Goal: Task Accomplishment & Management: Complete application form

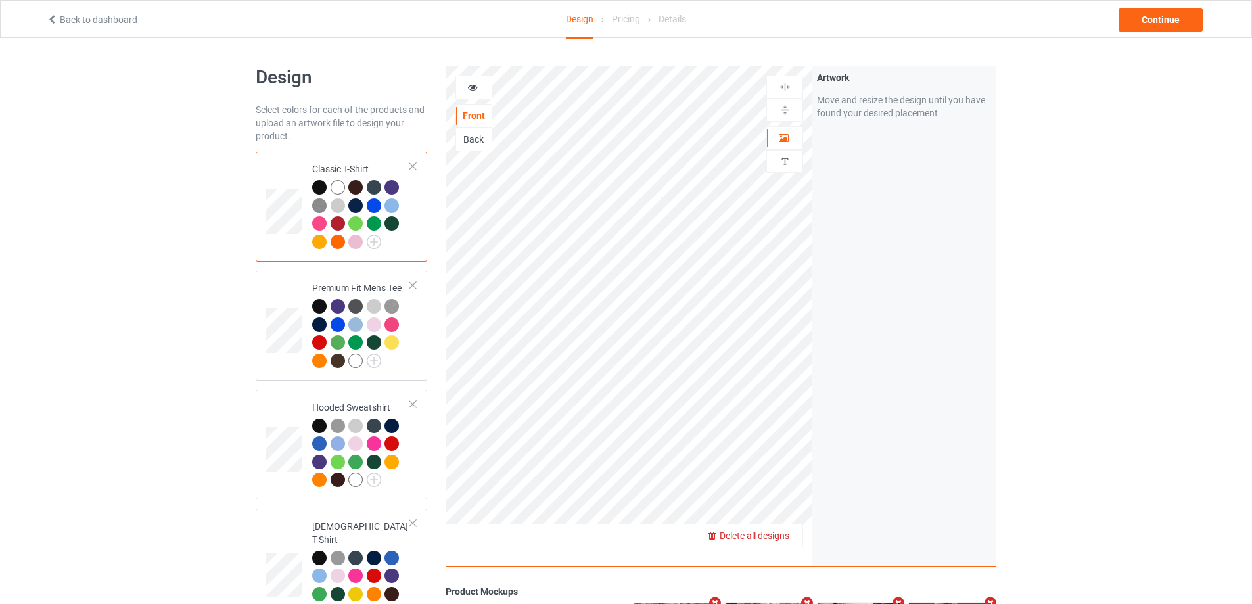
click at [788, 540] on span "Delete all designs" at bounding box center [755, 536] width 70 height 11
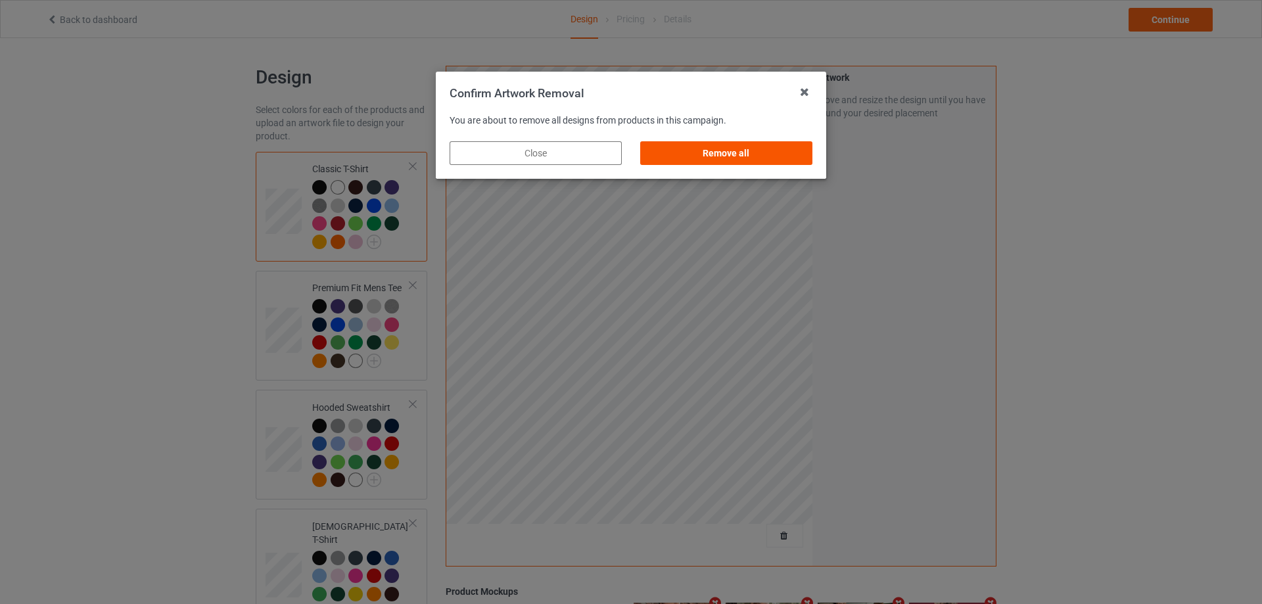
click at [749, 147] on div "Remove all" at bounding box center [726, 153] width 172 height 24
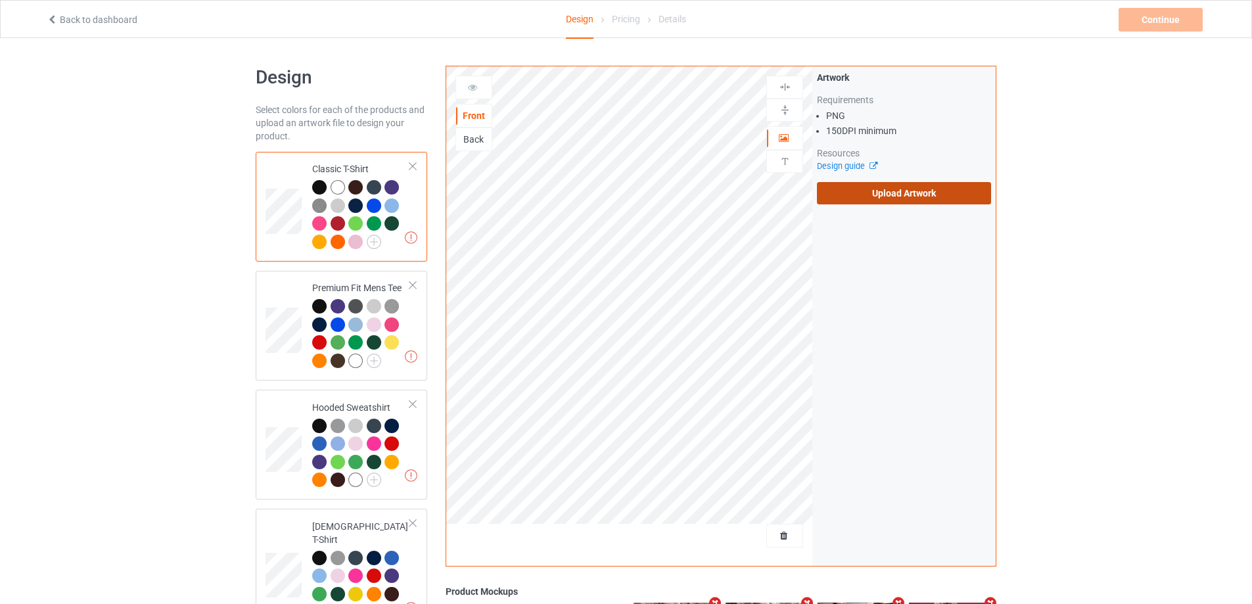
click at [880, 183] on label "Upload Artwork" at bounding box center [904, 193] width 174 height 22
click at [0, 0] on input "Upload Artwork" at bounding box center [0, 0] width 0 height 0
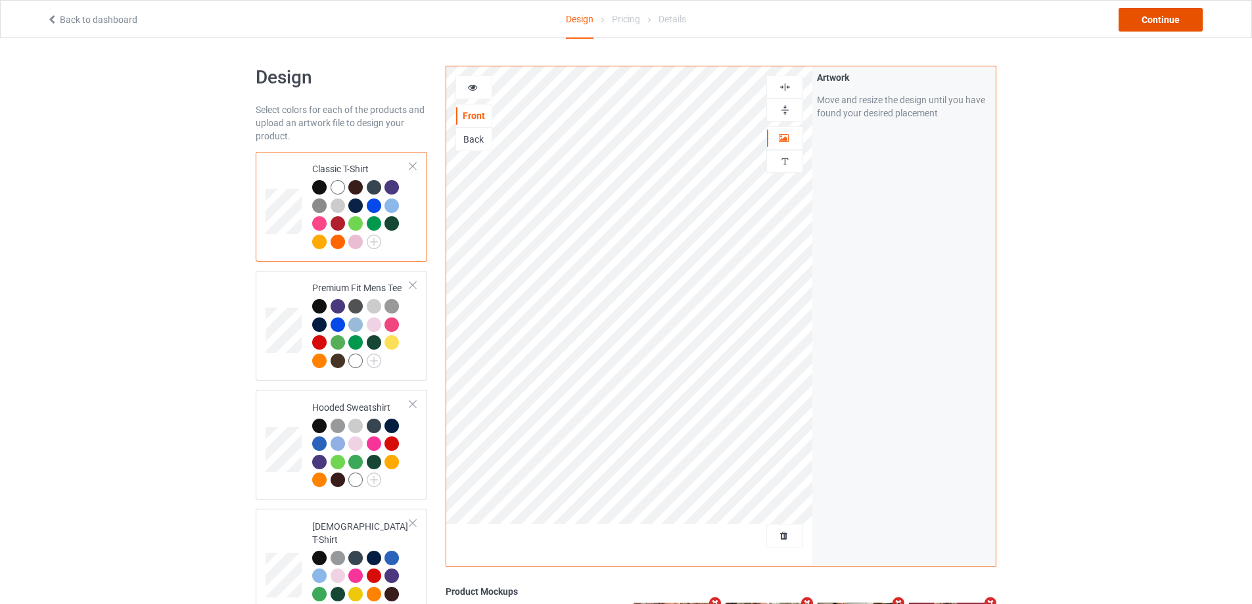
click at [1181, 16] on div "Continue" at bounding box center [1161, 20] width 84 height 24
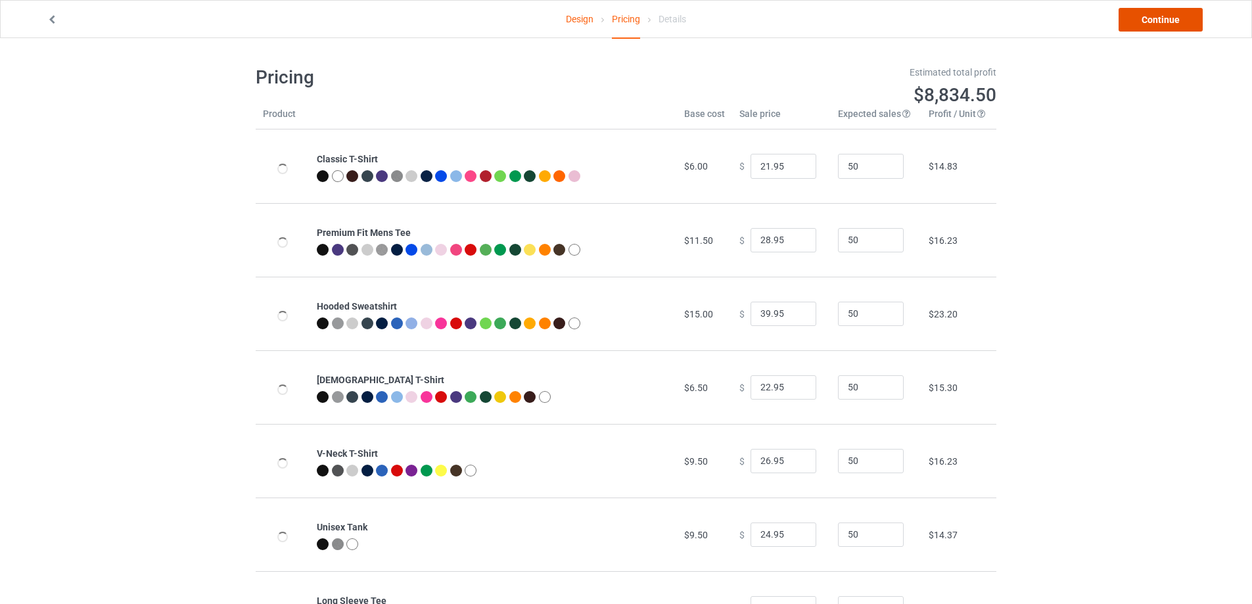
click at [1181, 16] on link "Continue" at bounding box center [1161, 20] width 84 height 24
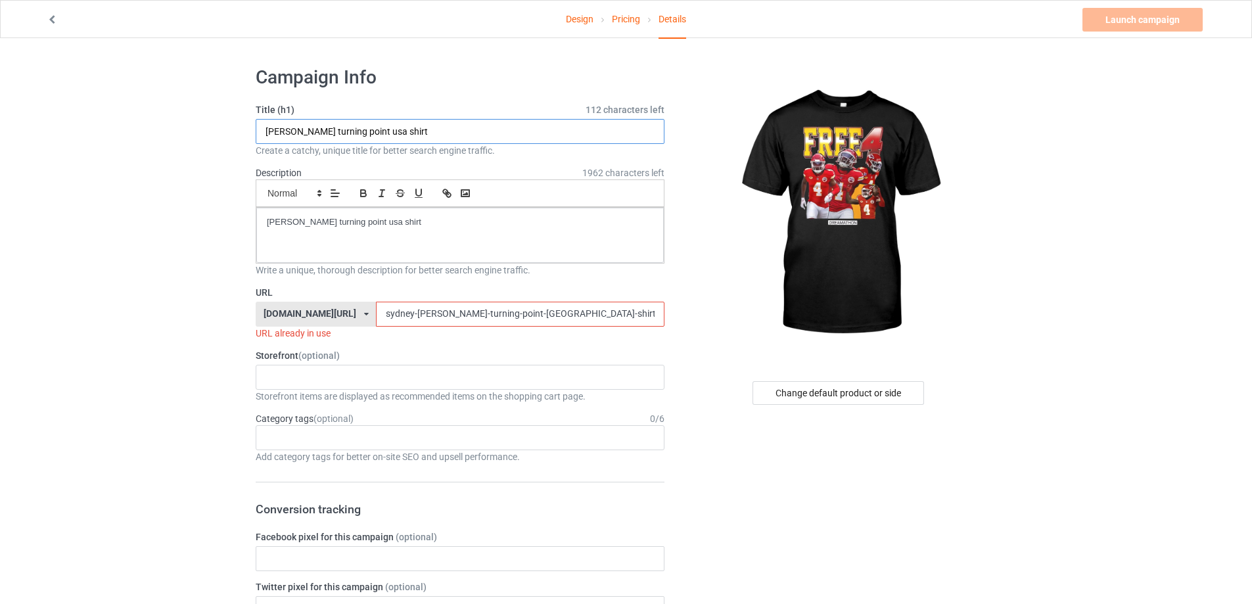
drag, startPoint x: 437, startPoint y: 130, endPoint x: 396, endPoint y: 195, distance: 76.8
paste input "Free 4 Rashee"
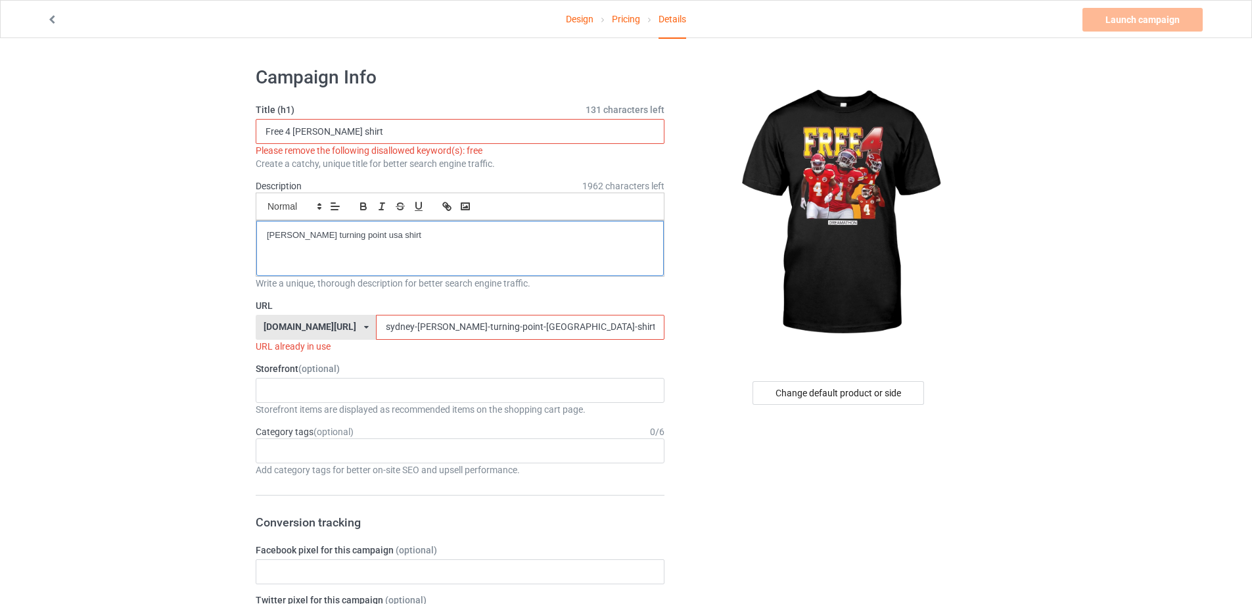
drag, startPoint x: 471, startPoint y: 227, endPoint x: 190, endPoint y: 227, distance: 281.4
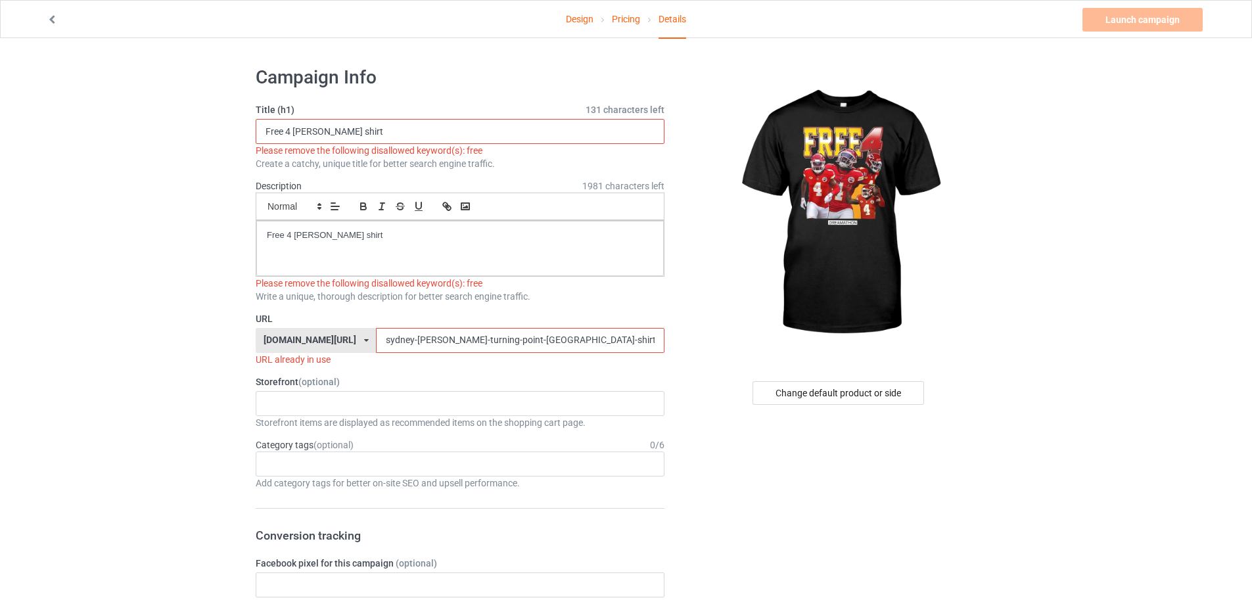
click at [294, 131] on input "Free 4 Rashee shirt" at bounding box center [460, 131] width 409 height 25
click at [288, 135] on input "Free 4 Rashee shirt" at bounding box center [460, 131] width 409 height 25
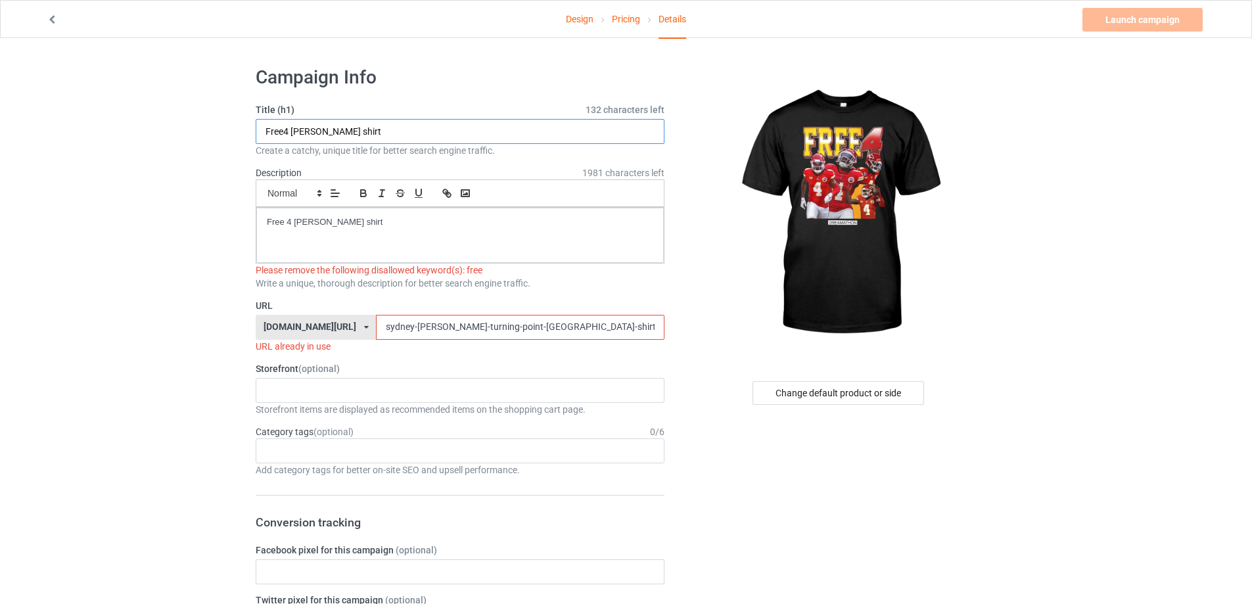
type input "Free4 Rashee shirt"
click at [289, 228] on p "Free 4 Rashee shirt" at bounding box center [460, 222] width 387 height 12
click at [287, 222] on p "Free 4 Rashee shirt" at bounding box center [460, 222] width 387 height 12
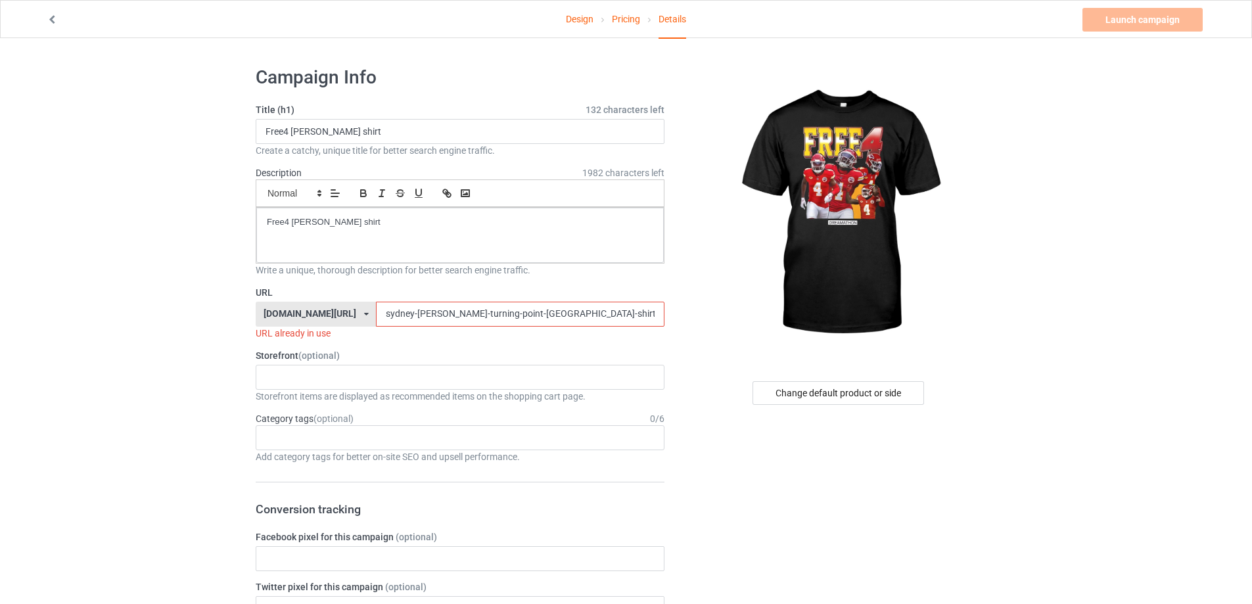
drag, startPoint x: 538, startPoint y: 309, endPoint x: 245, endPoint y: 302, distance: 293.3
paste input "Free 4 Rashee"
click at [376, 318] on input "Free 4 Rashee shirt" at bounding box center [520, 314] width 288 height 25
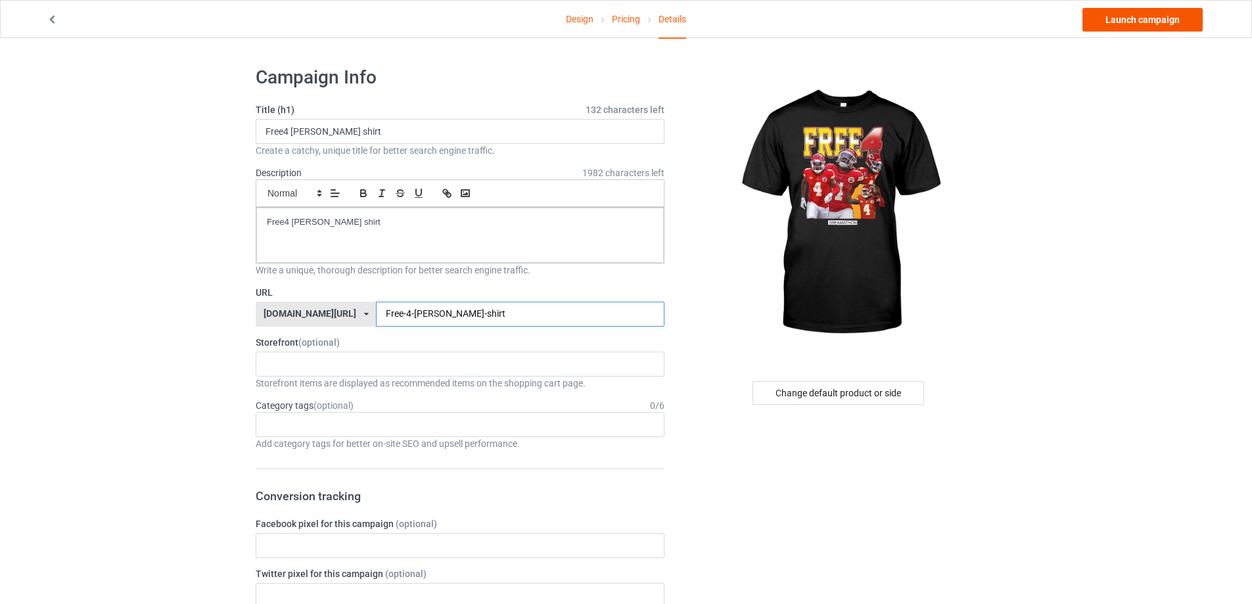
type input "Free-4-Rashee-shirt"
click at [1158, 15] on link "Launch campaign" at bounding box center [1143, 20] width 120 height 24
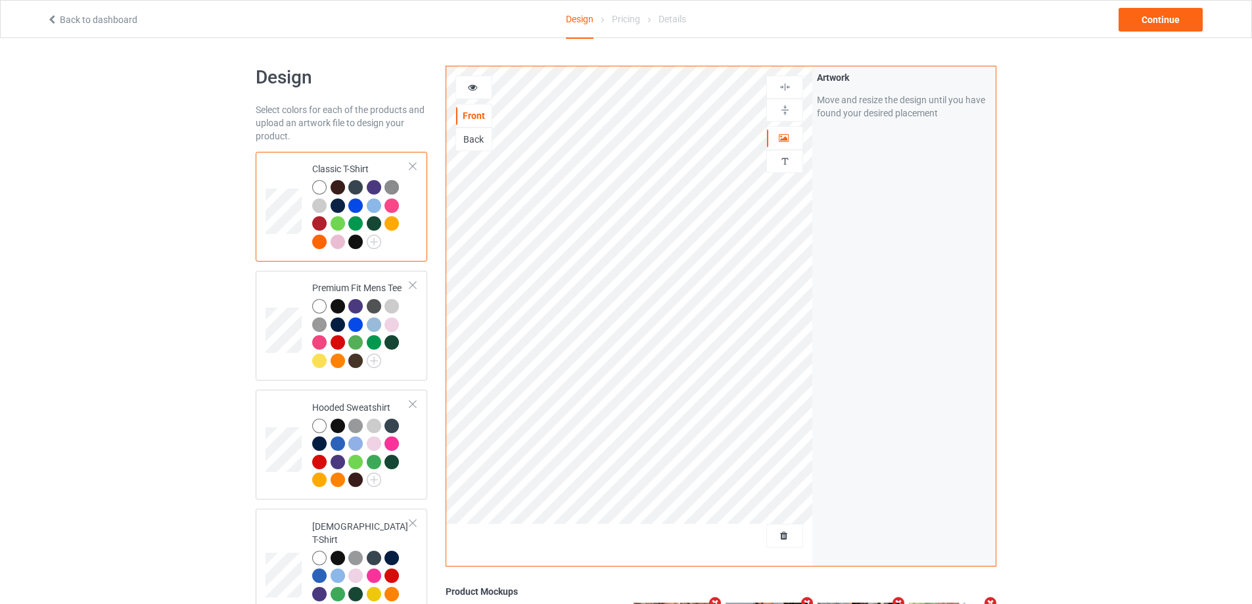
click at [771, 525] on div at bounding box center [785, 536] width 37 height 24
click at [774, 530] on div "Delete all designs" at bounding box center [748, 535] width 109 height 13
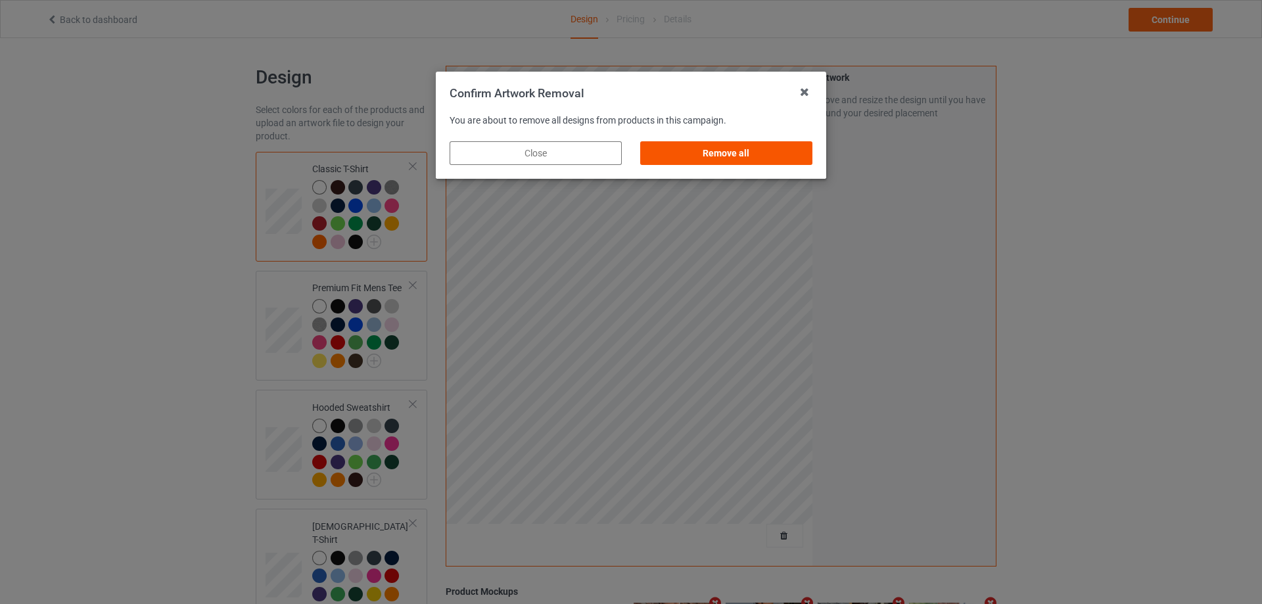
drag, startPoint x: 784, startPoint y: 147, endPoint x: 815, endPoint y: 146, distance: 30.9
click at [784, 147] on div "Remove all" at bounding box center [726, 153] width 172 height 24
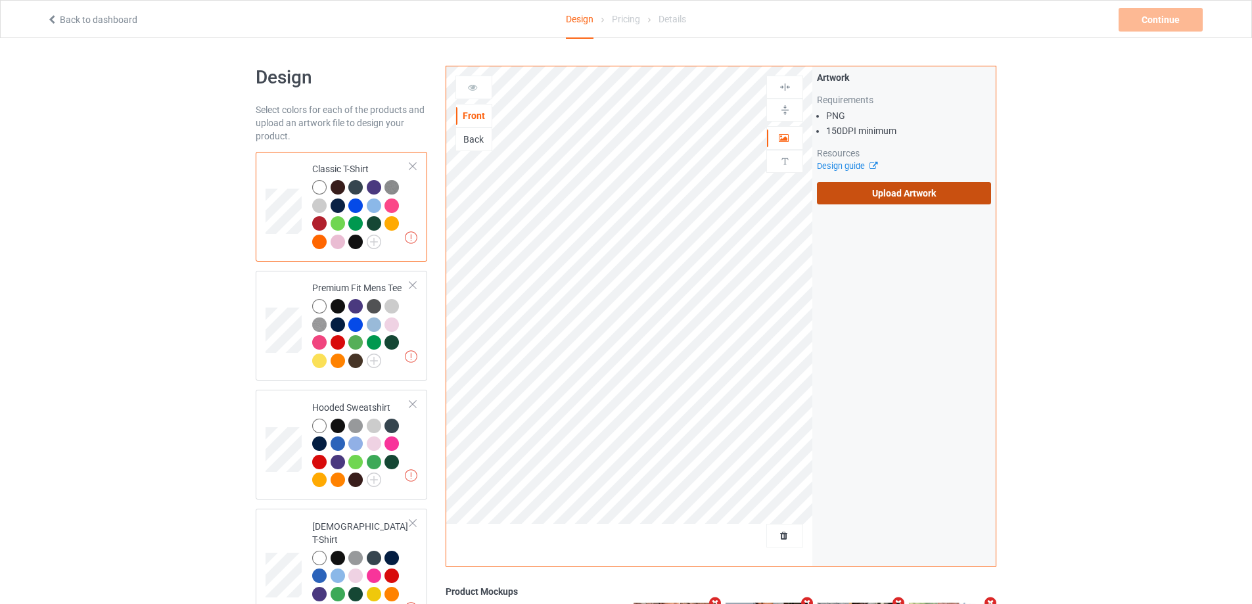
click at [922, 199] on label "Upload Artwork" at bounding box center [904, 193] width 174 height 22
click at [0, 0] on input "Upload Artwork" at bounding box center [0, 0] width 0 height 0
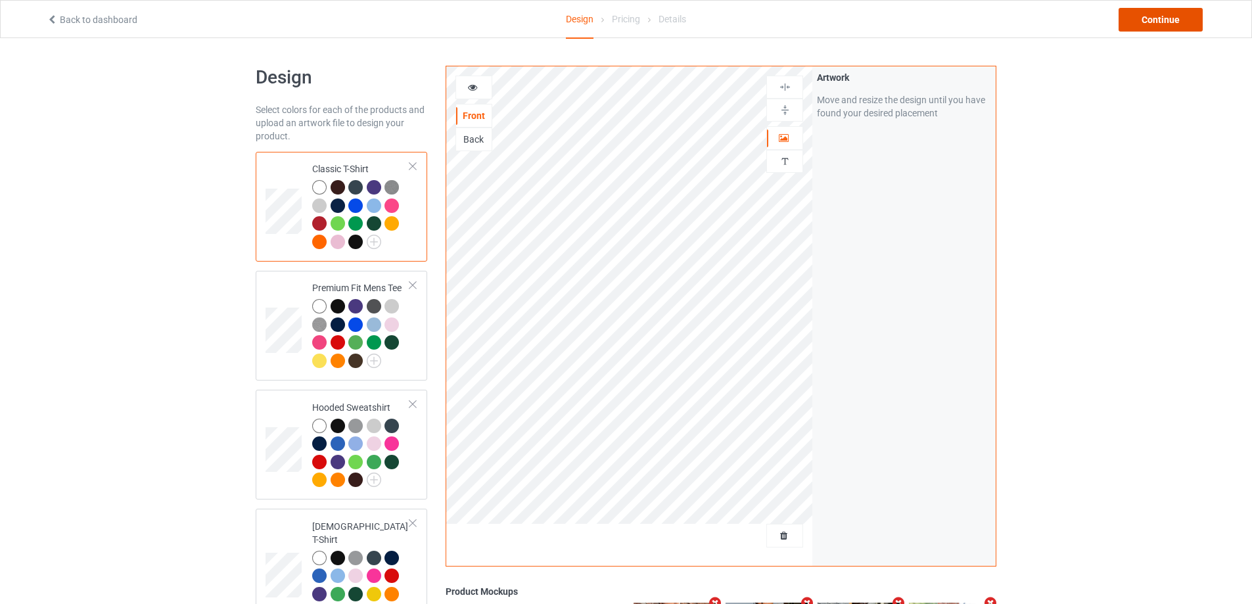
click at [1164, 11] on div "Continue" at bounding box center [1161, 20] width 84 height 24
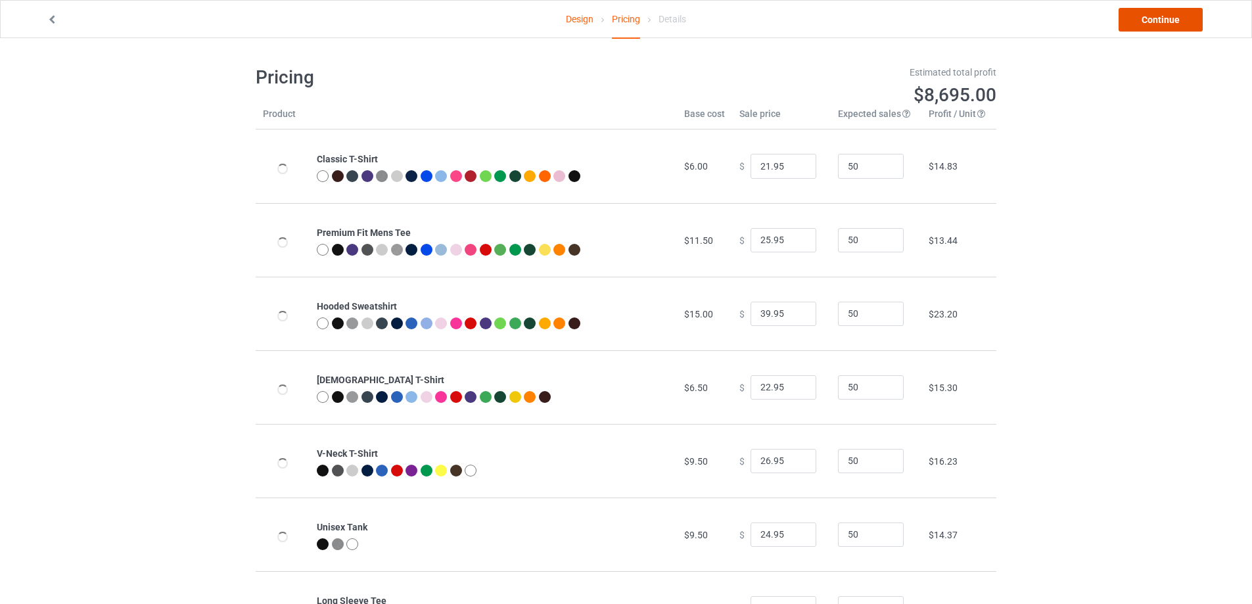
click at [1164, 14] on link "Continue" at bounding box center [1161, 20] width 84 height 24
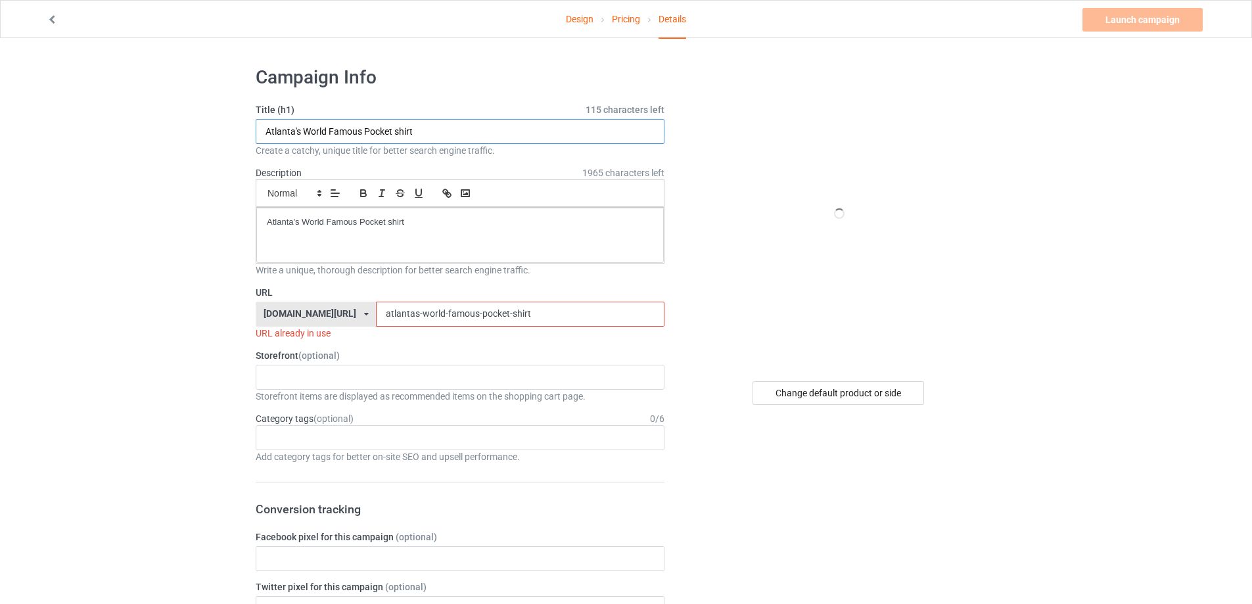
drag, startPoint x: 124, startPoint y: 135, endPoint x: 112, endPoint y: 137, distance: 11.3
paste input "JuJu [PERSON_NAME] [PERSON_NAME][DEMOGRAPHIC_DATA] loves you so much it hurts"
type input "JuJu [PERSON_NAME] [PERSON_NAME][DEMOGRAPHIC_DATA] loves you so much it hurts s…"
drag, startPoint x: 440, startPoint y: 227, endPoint x: 241, endPoint y: 218, distance: 198.8
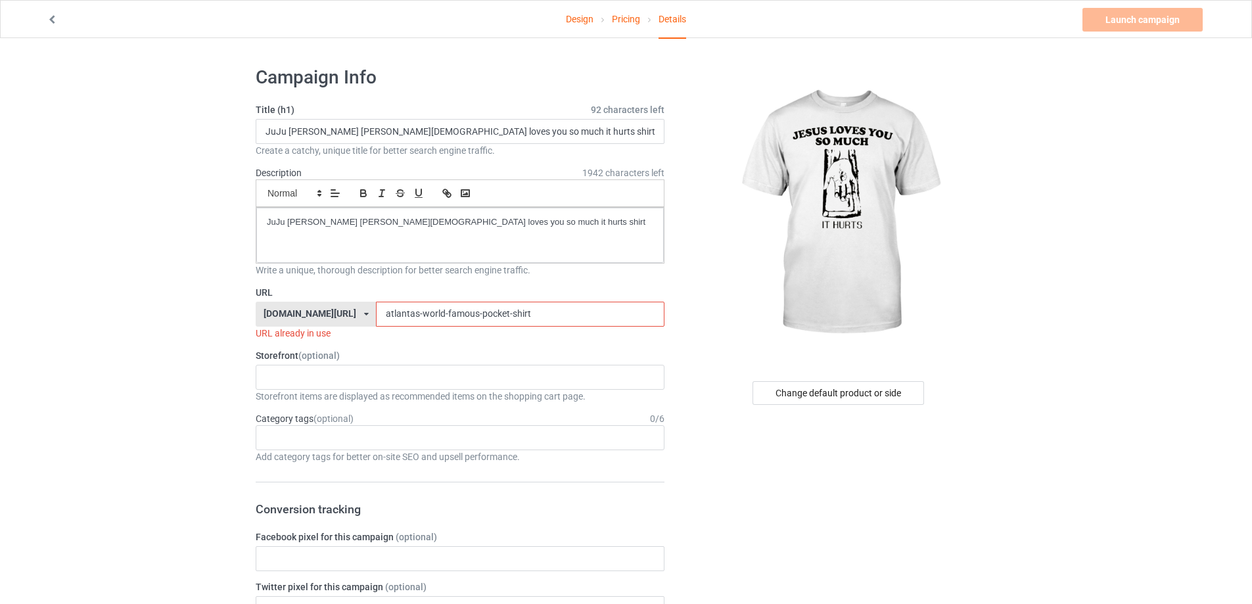
drag, startPoint x: 512, startPoint y: 313, endPoint x: 254, endPoint y: 309, distance: 257.7
paste input "[PERSON_NAME]-[PERSON_NAME]-loves-you-so-much-it-hur"
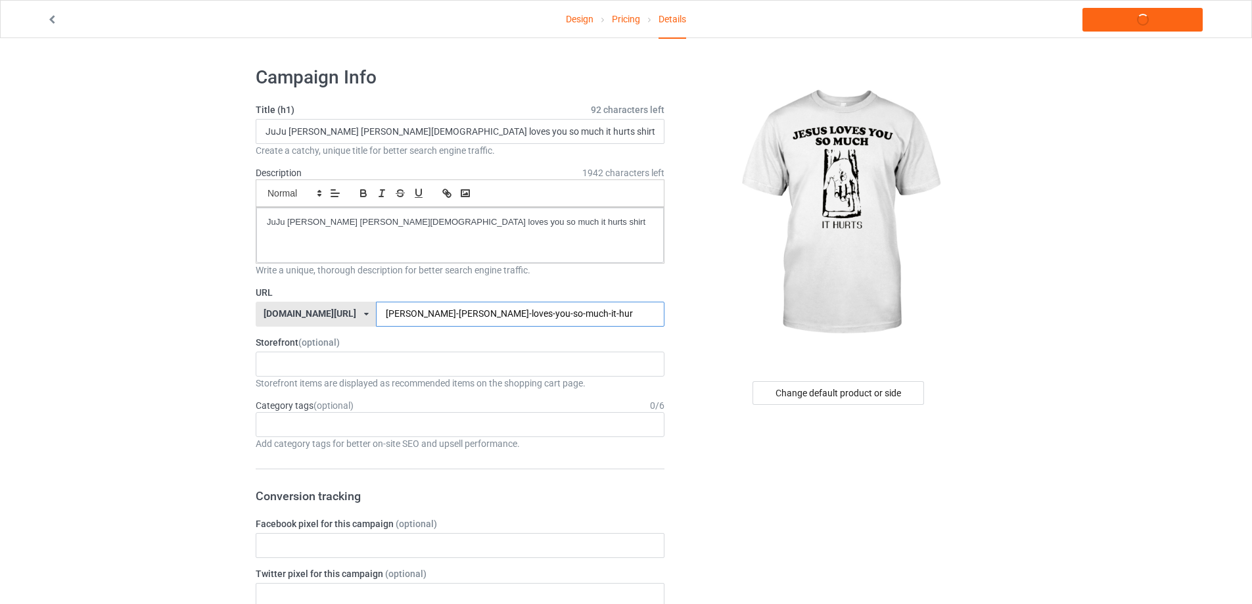
type input "[PERSON_NAME]-[PERSON_NAME]-loves-you-so-much-it-hur"
drag, startPoint x: 415, startPoint y: 206, endPoint x: 62, endPoint y: 195, distance: 353.2
copy p "JuJu [PERSON_NAME] [PERSON_NAME][DEMOGRAPHIC_DATA] loves you so much it hurts s…"
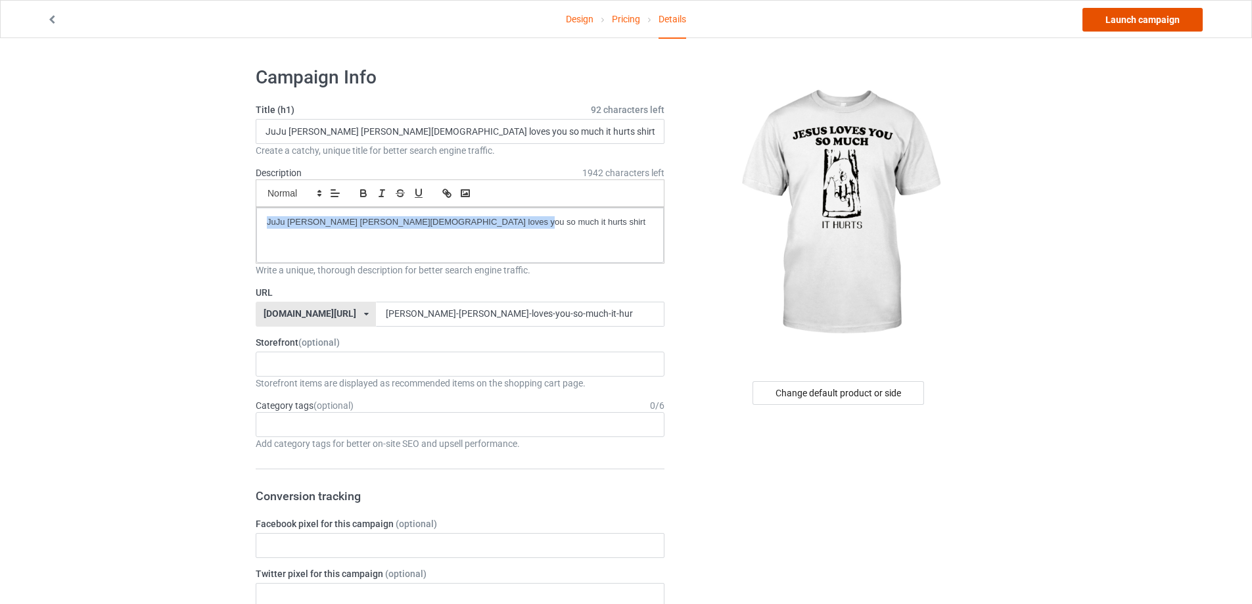
click at [1140, 26] on link "Launch campaign" at bounding box center [1143, 20] width 120 height 24
